Goal: Task Accomplishment & Management: Use online tool/utility

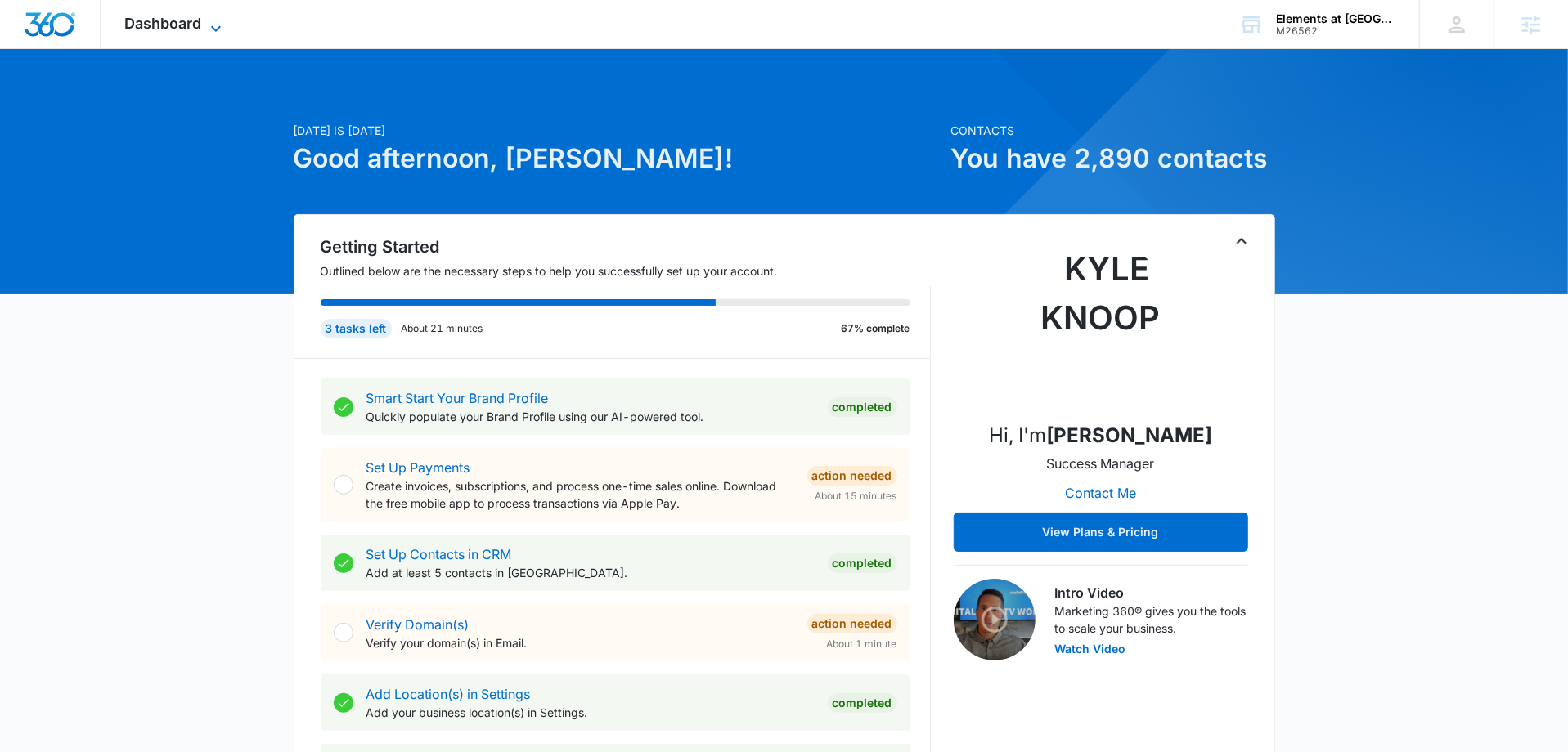
click at [210, 31] on icon at bounding box center [216, 29] width 20 height 20
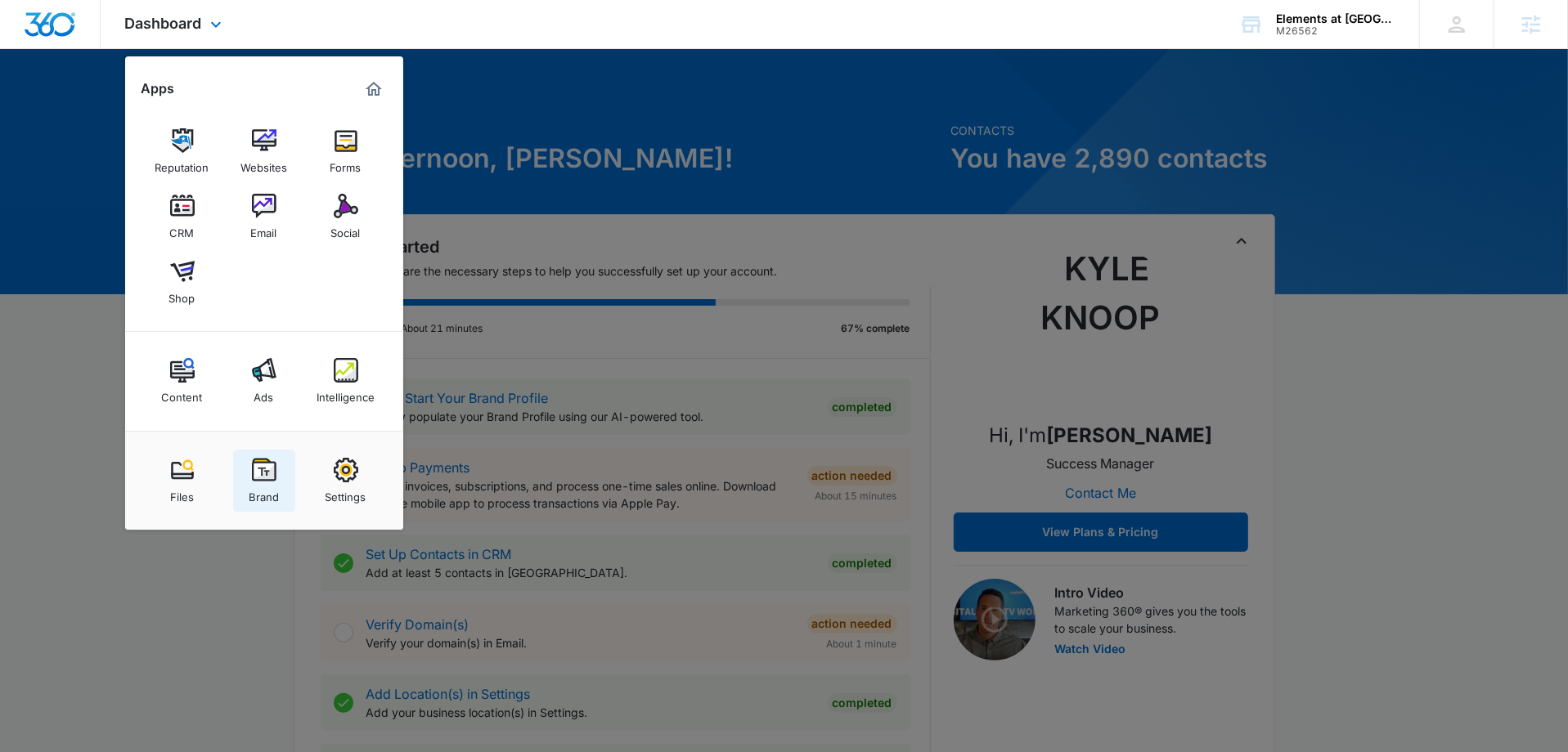
click at [264, 482] on div "Brand" at bounding box center [263, 492] width 30 height 21
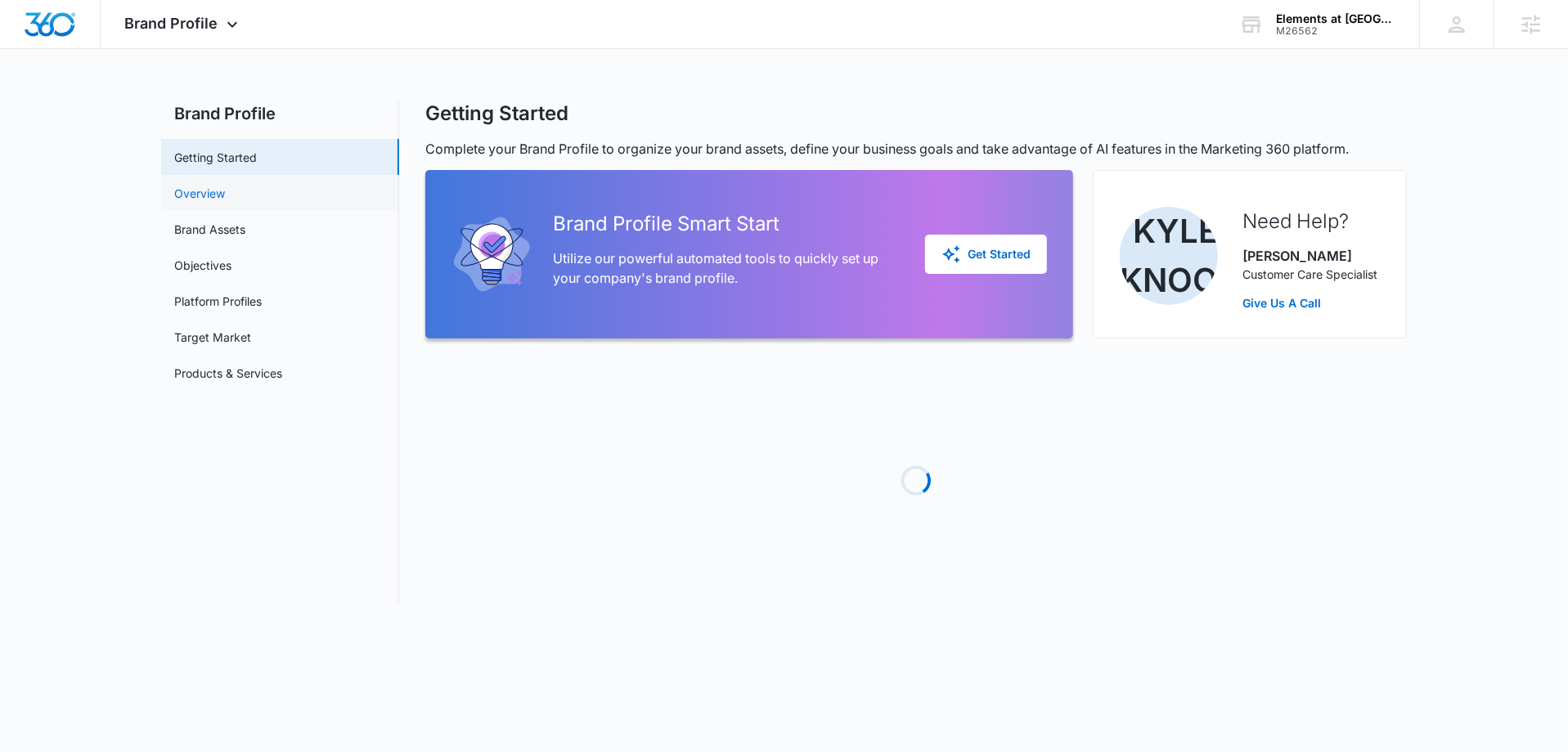
click at [225, 185] on link "Overview" at bounding box center [200, 193] width 51 height 17
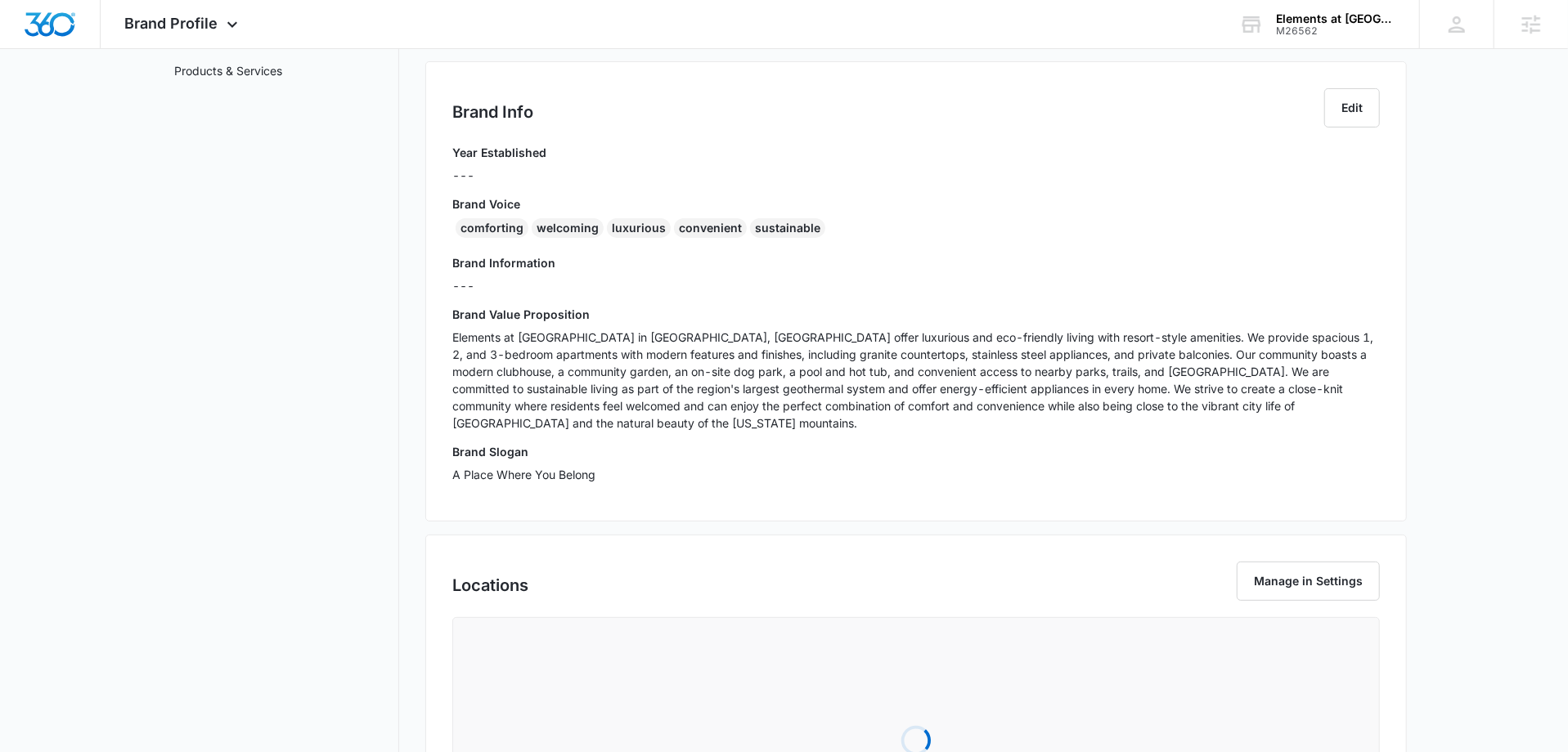
scroll to position [324, 0]
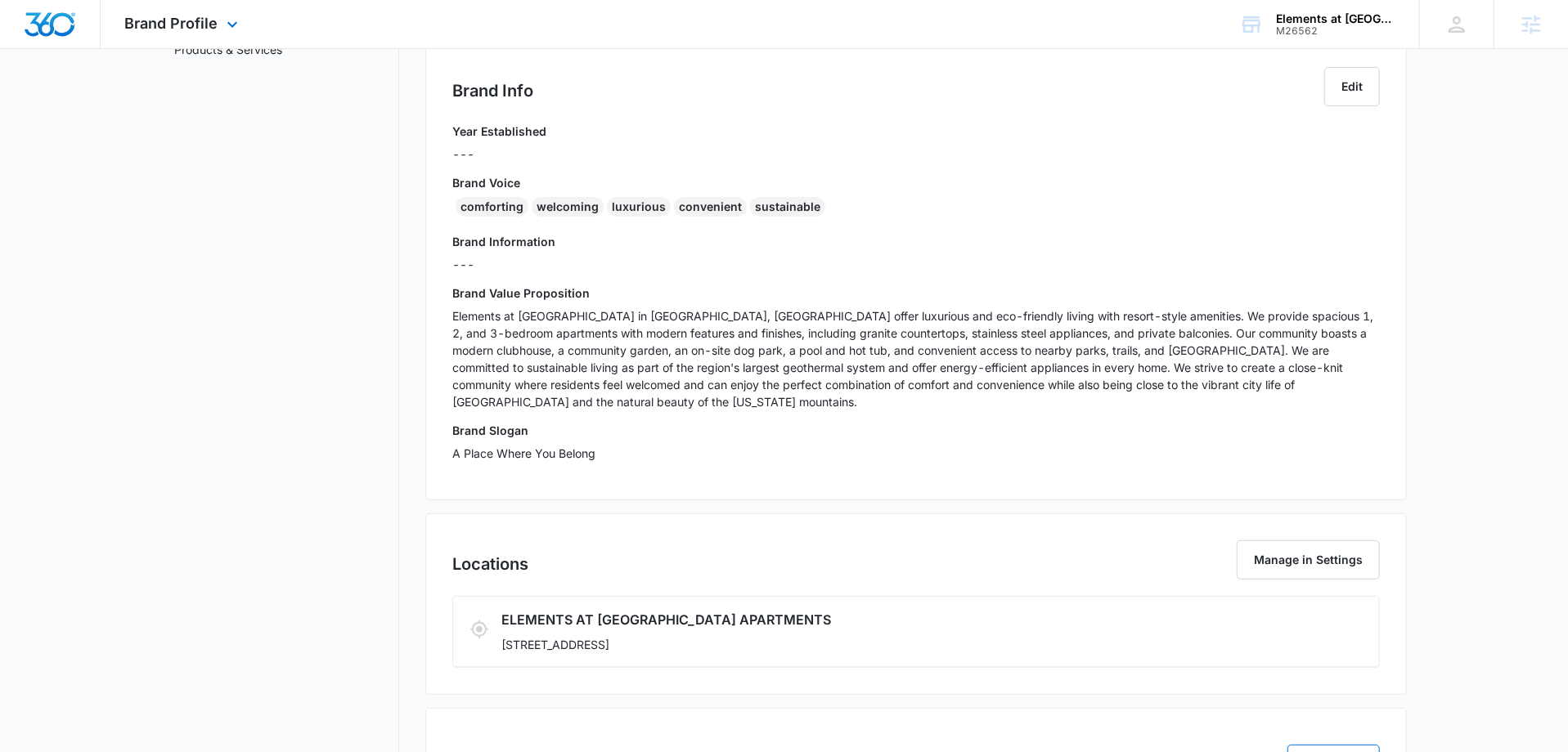
click at [219, 18] on div "Brand Profile Apps Reputation Websites Forms CRM Email Social Shop Content Ads …" at bounding box center [183, 24] width 166 height 48
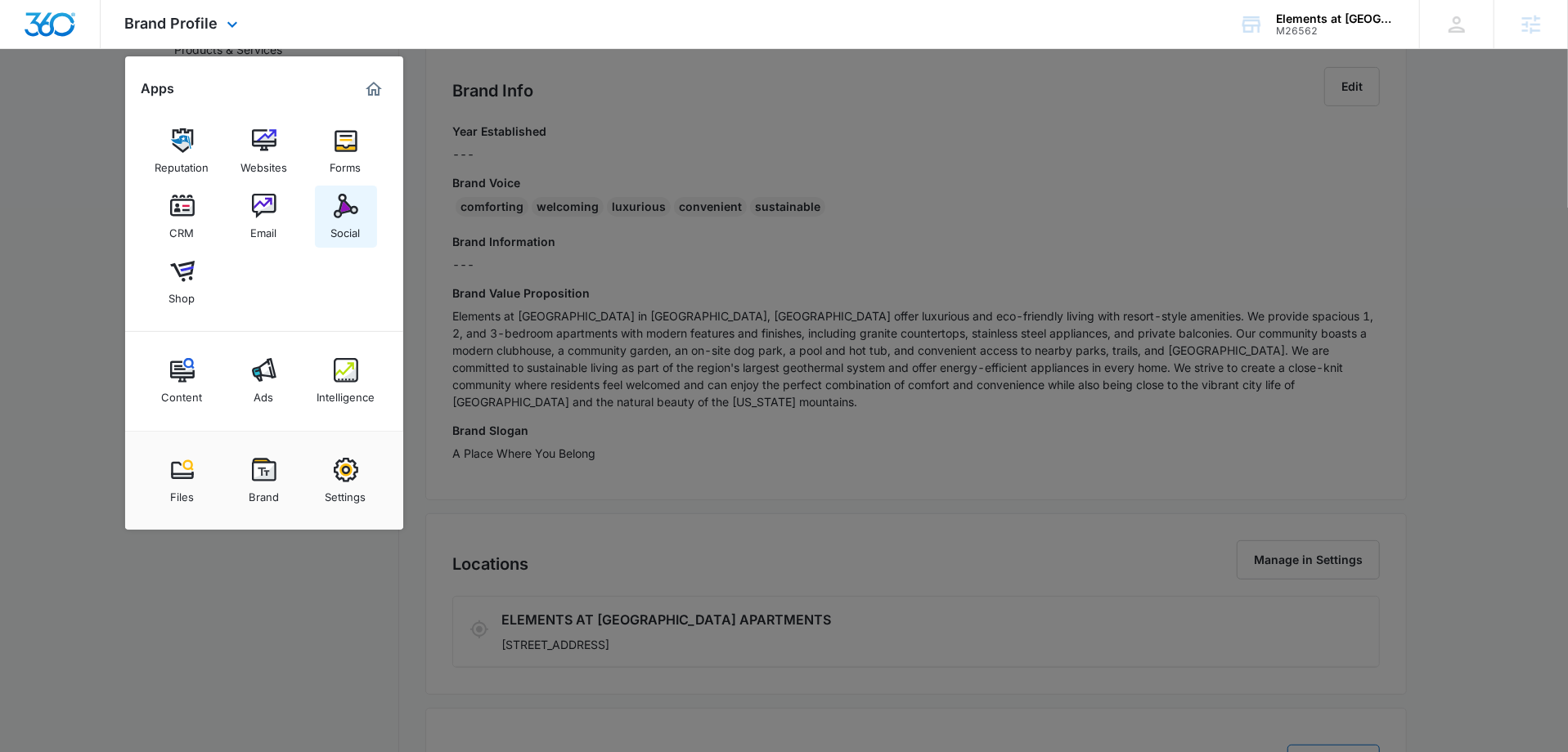
click at [359, 227] on div "Social" at bounding box center [346, 228] width 29 height 21
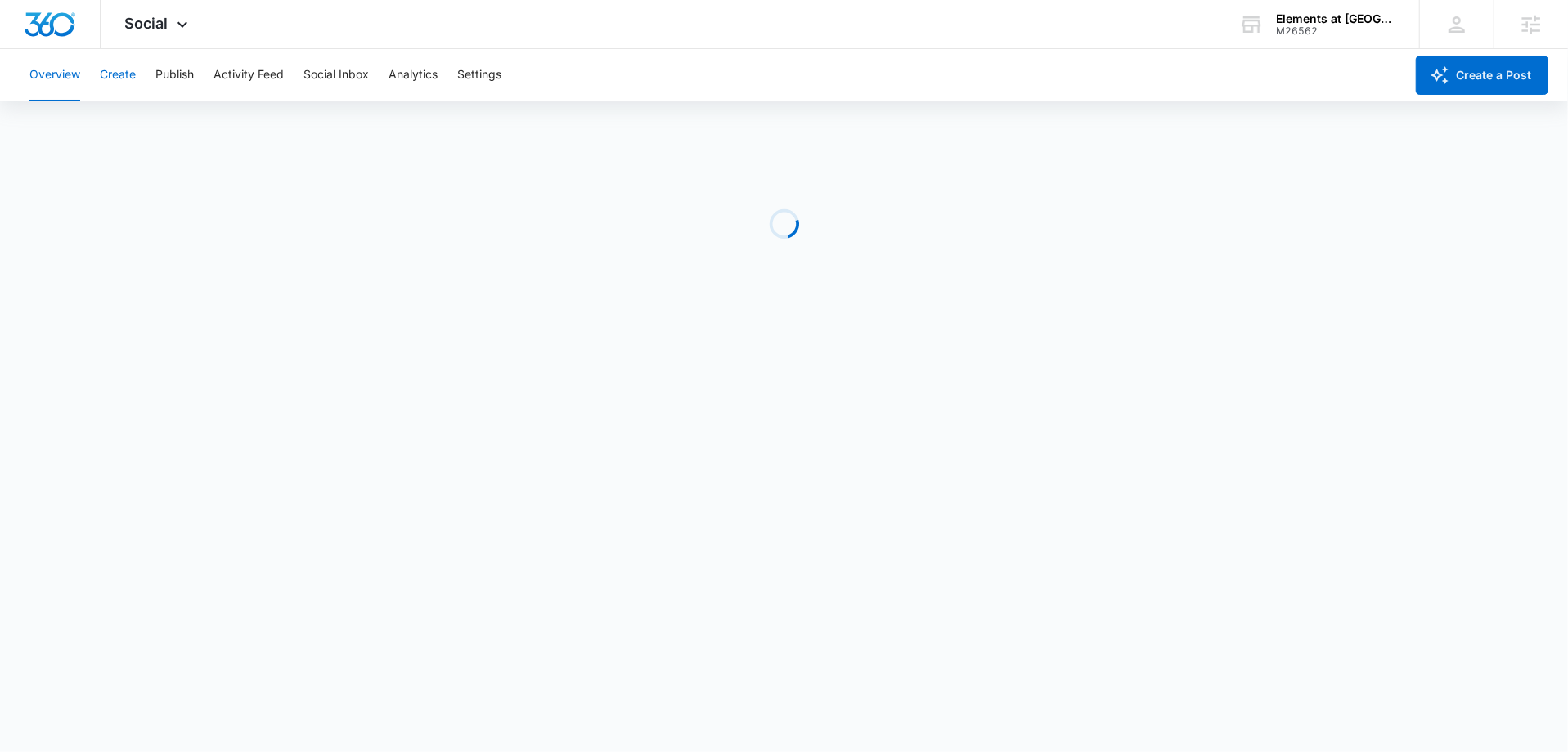
click at [129, 78] on button "Create" at bounding box center [117, 75] width 36 height 52
click at [178, 125] on button "Approvals" at bounding box center [160, 125] width 55 height 46
click at [173, 84] on button "Publish" at bounding box center [174, 75] width 38 height 52
click at [119, 90] on button "Create" at bounding box center [117, 75] width 36 height 52
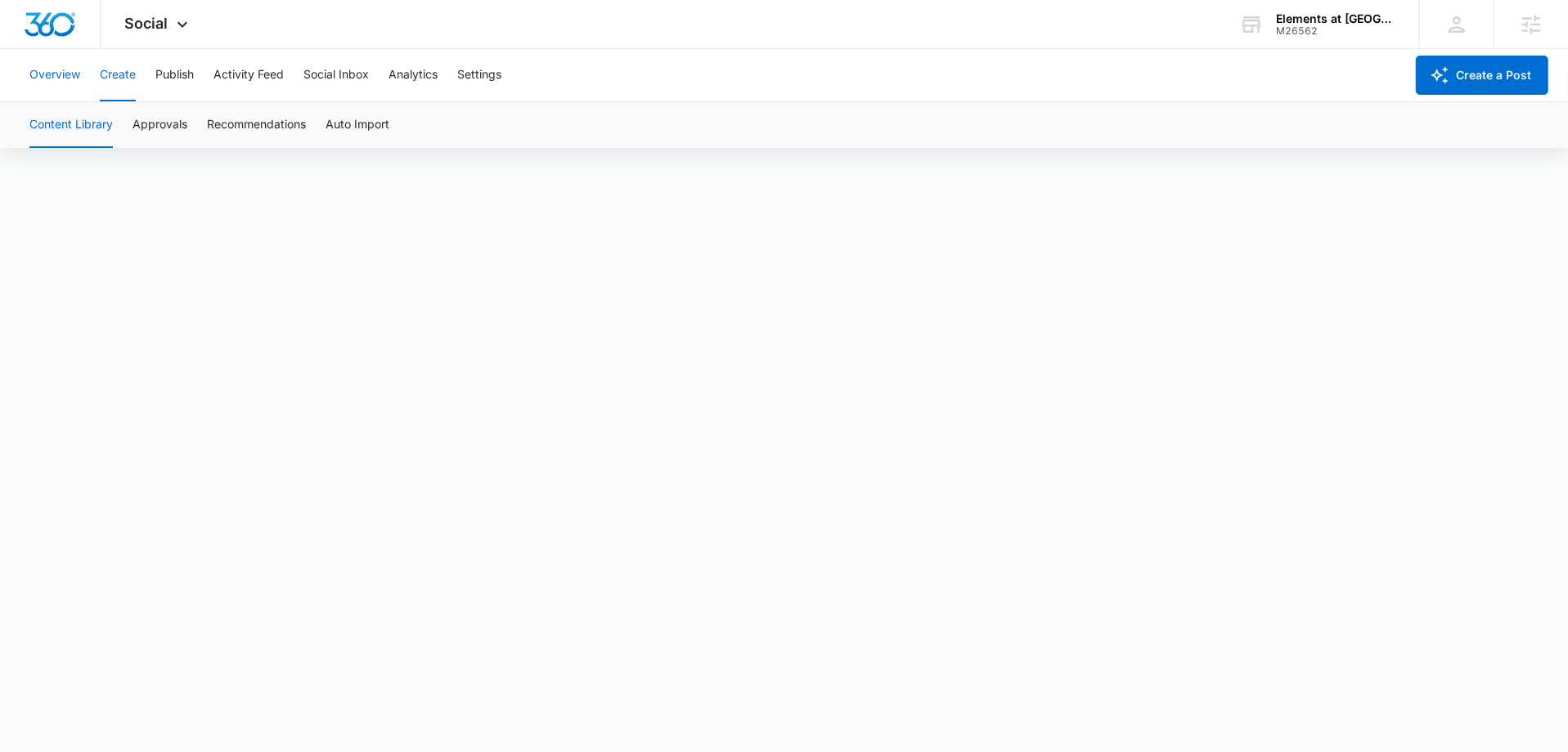
click at [77, 78] on button "Overview" at bounding box center [55, 75] width 51 height 52
